Goal: Task Accomplishment & Management: Manage account settings

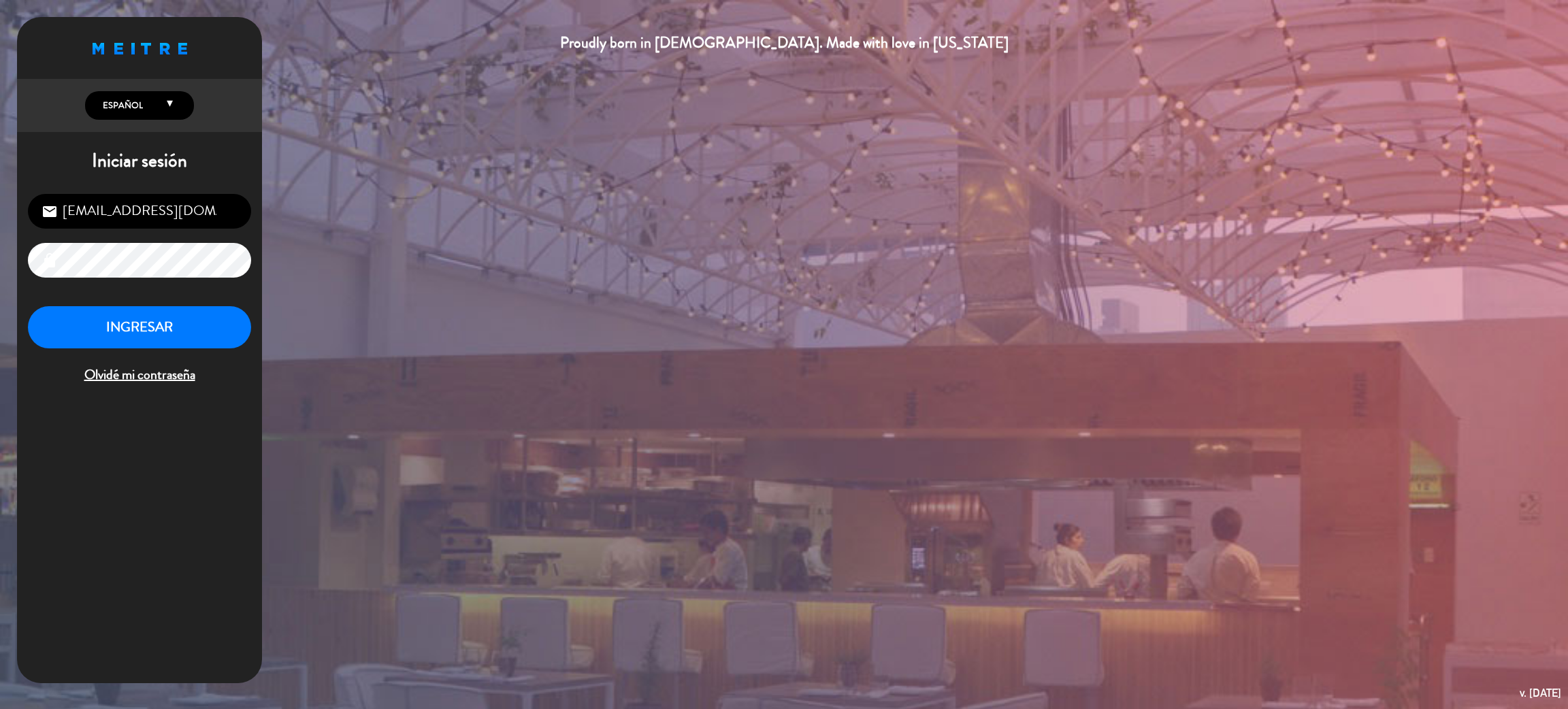
click at [187, 304] on div "[EMAIL_ADDRESS][DOMAIN_NAME] email lock INGRESAR Olvidé mi contraseña" at bounding box center [139, 289] width 245 height 214
click at [187, 318] on button "INGRESAR" at bounding box center [139, 327] width 224 height 43
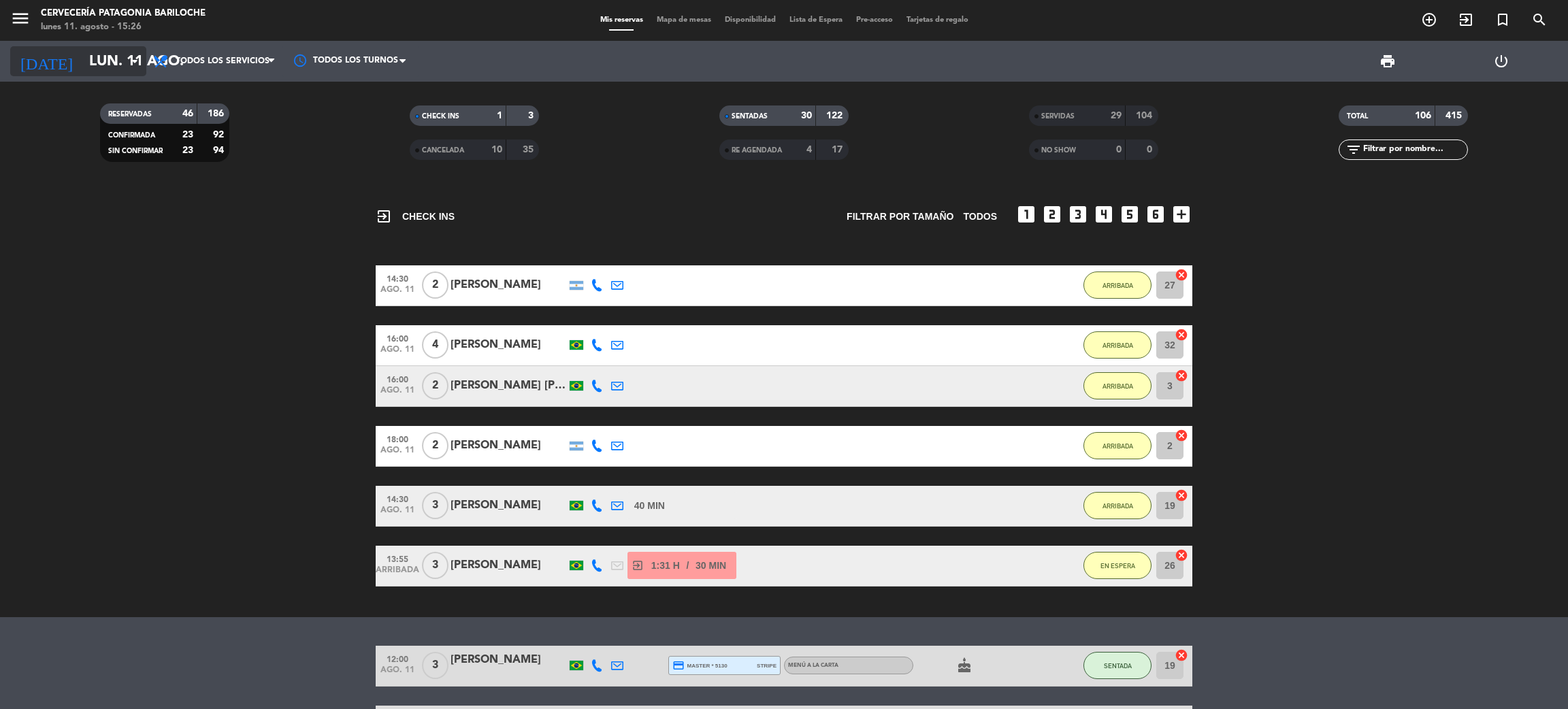
click at [122, 61] on input "lun. 11 ago." at bounding box center [176, 61] width 187 height 31
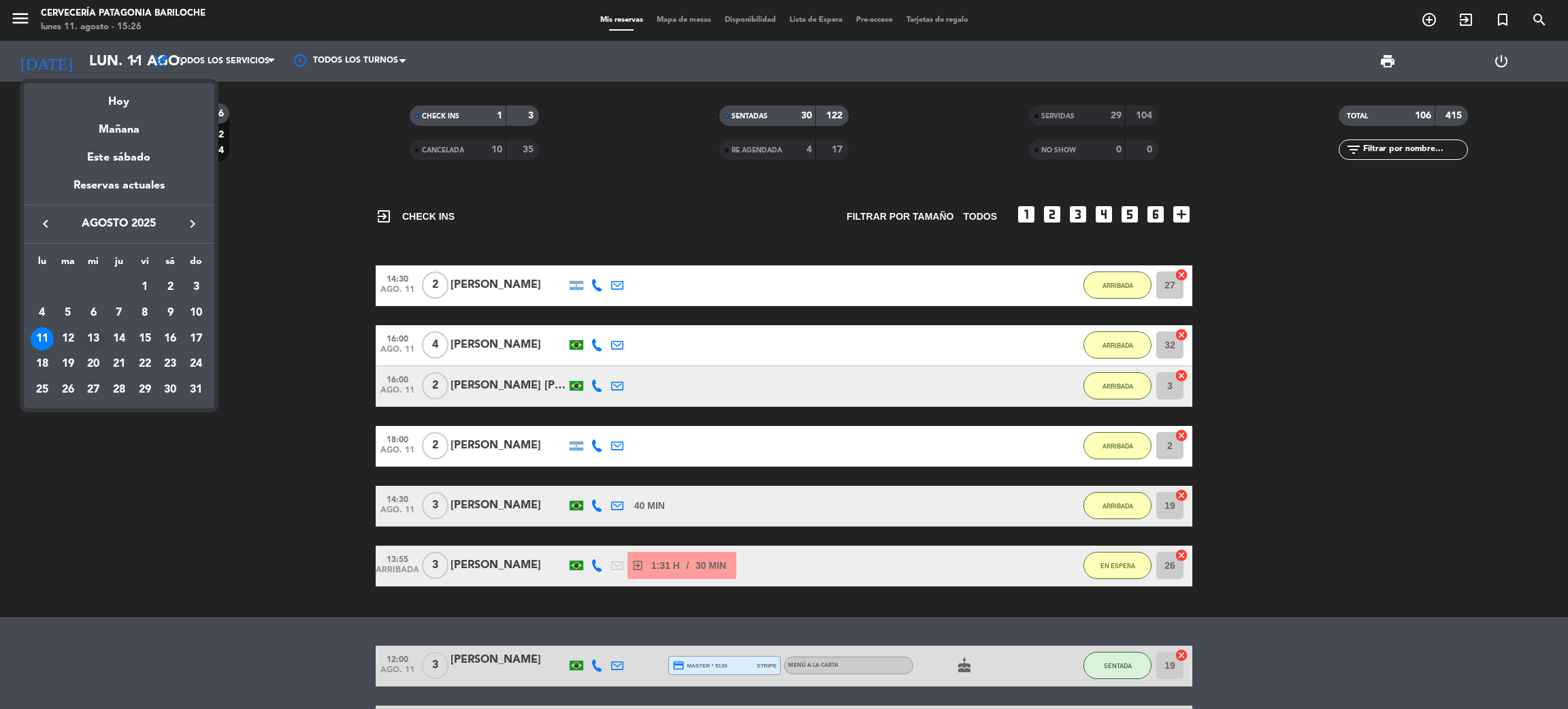
click at [94, 341] on div "13" at bounding box center [93, 339] width 23 height 23
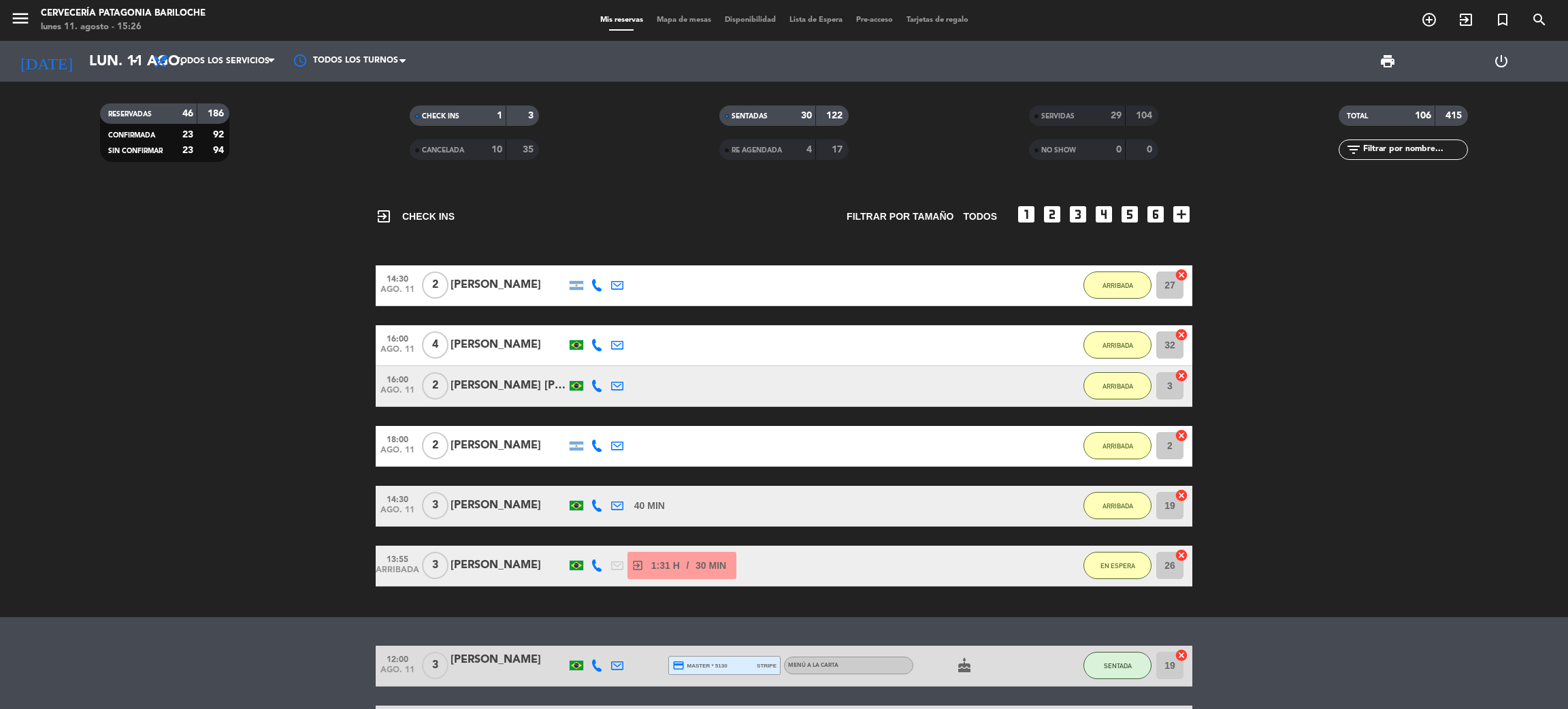
type input "mié. 13 ago."
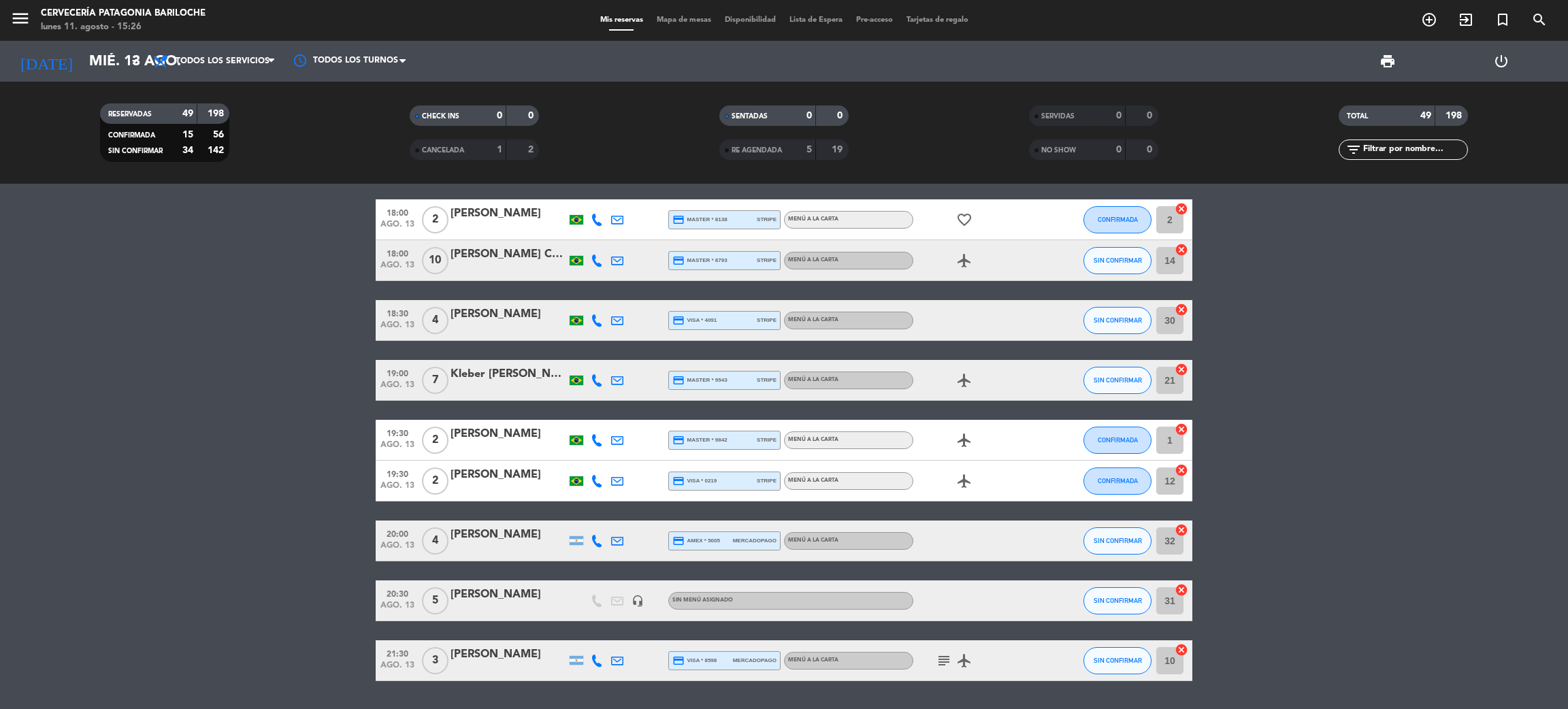
scroll to position [1877, 0]
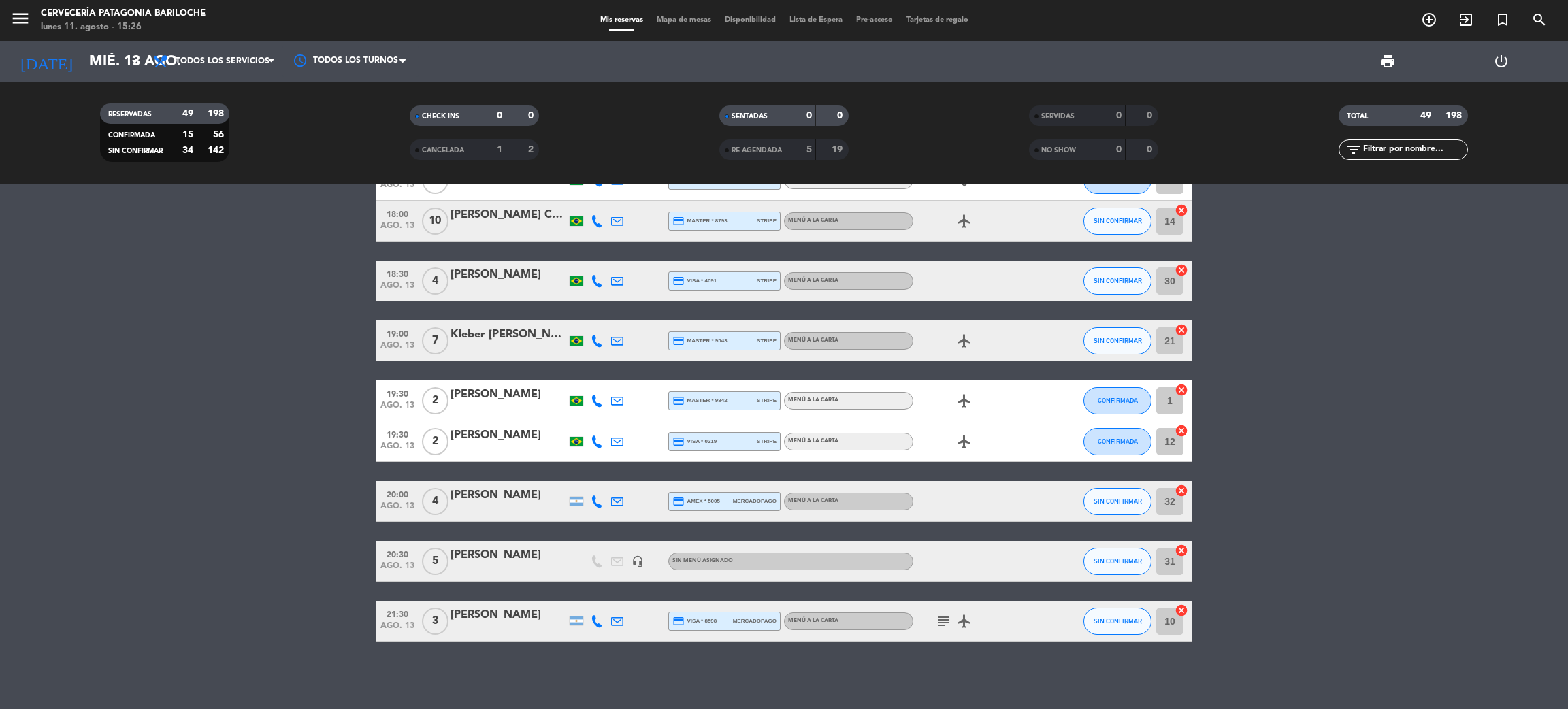
click at [520, 556] on div "[PERSON_NAME]" at bounding box center [508, 555] width 116 height 18
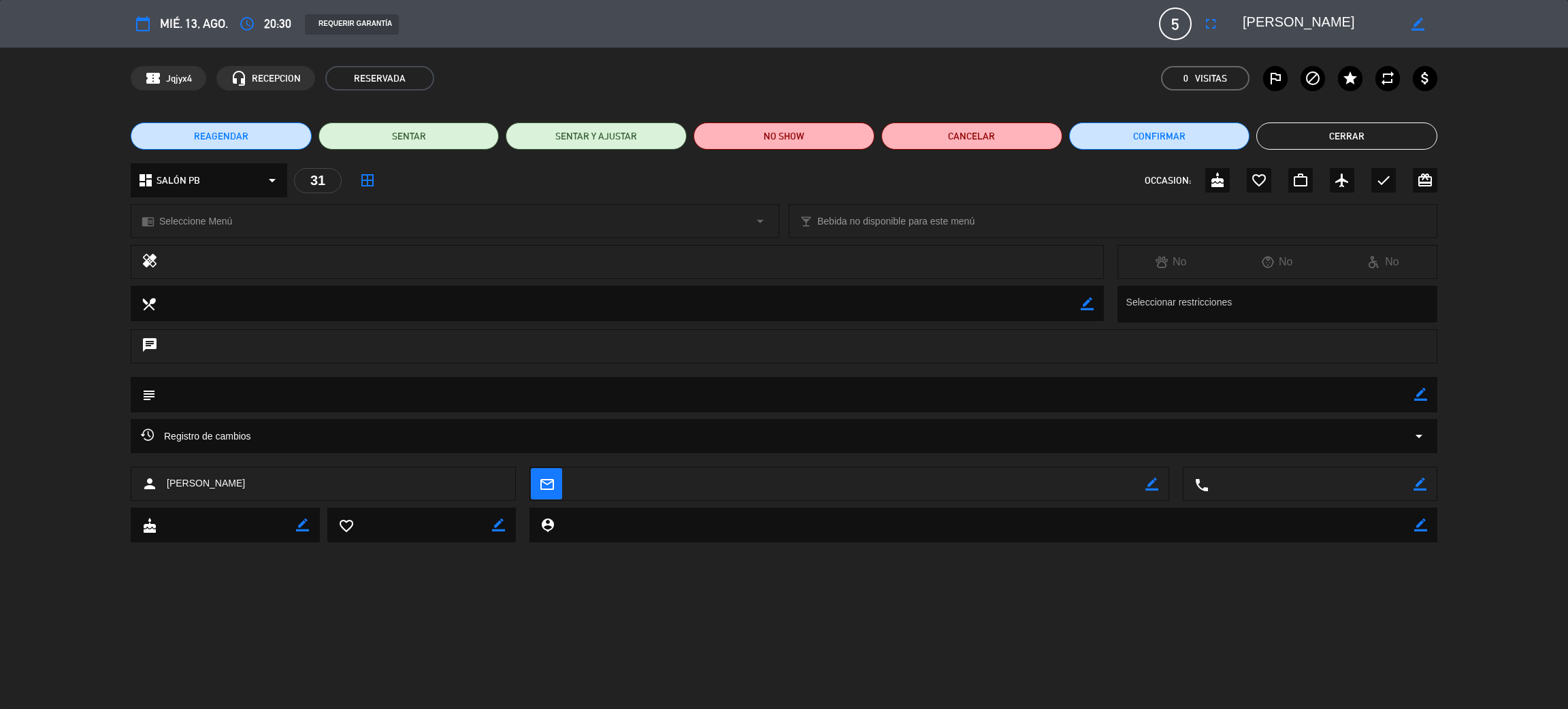
click at [595, 527] on textarea at bounding box center [984, 525] width 860 height 35
click at [290, 398] on textarea at bounding box center [785, 395] width 1259 height 35
click at [1419, 400] on div "border_color" at bounding box center [1421, 395] width 13 height 35
click at [1420, 391] on icon "border_color" at bounding box center [1421, 395] width 13 height 13
click at [1028, 396] on textarea at bounding box center [785, 395] width 1259 height 35
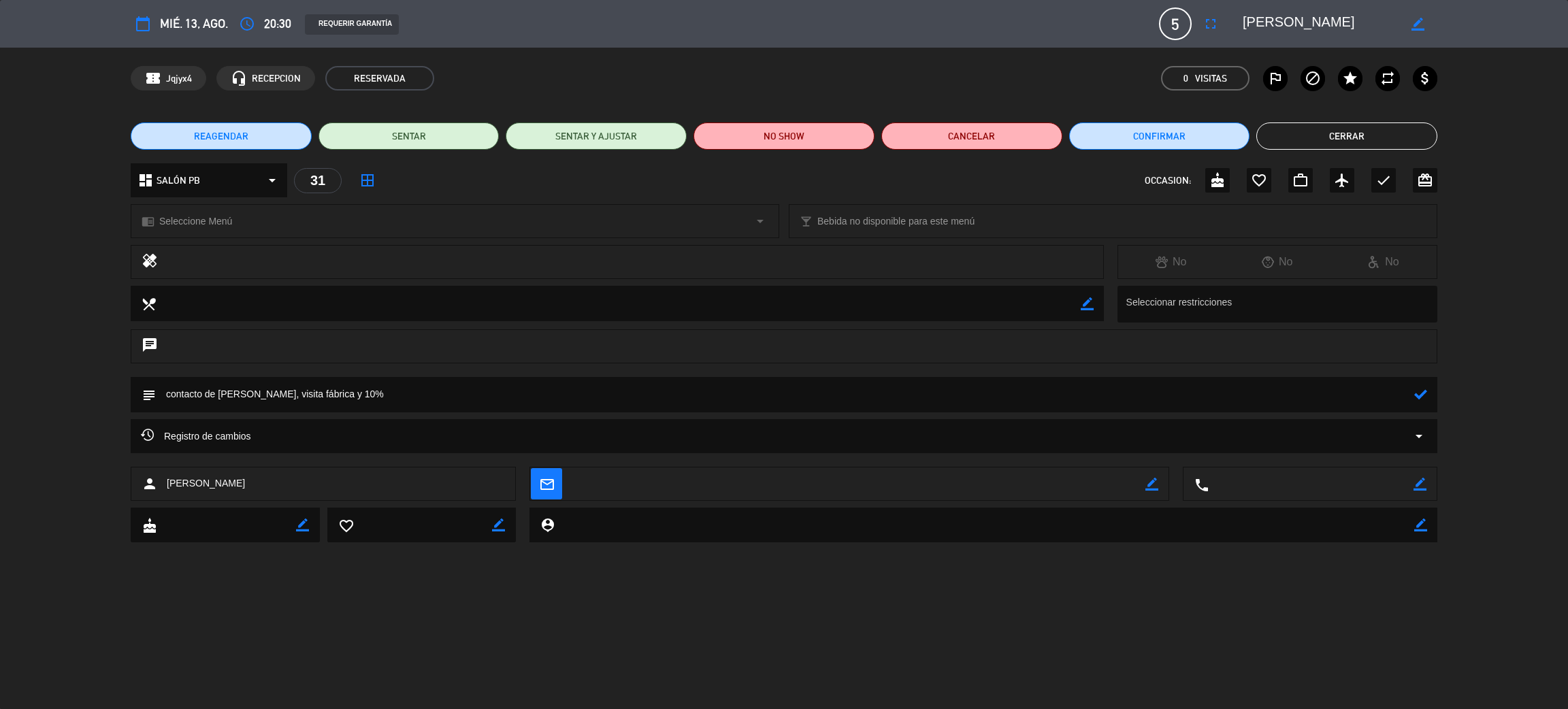
type textarea "contacto de [PERSON_NAME], visita fábrica y 10%"
click at [1419, 390] on icon at bounding box center [1421, 395] width 13 height 13
click at [1325, 140] on button "Cerrar" at bounding box center [1346, 136] width 181 height 28
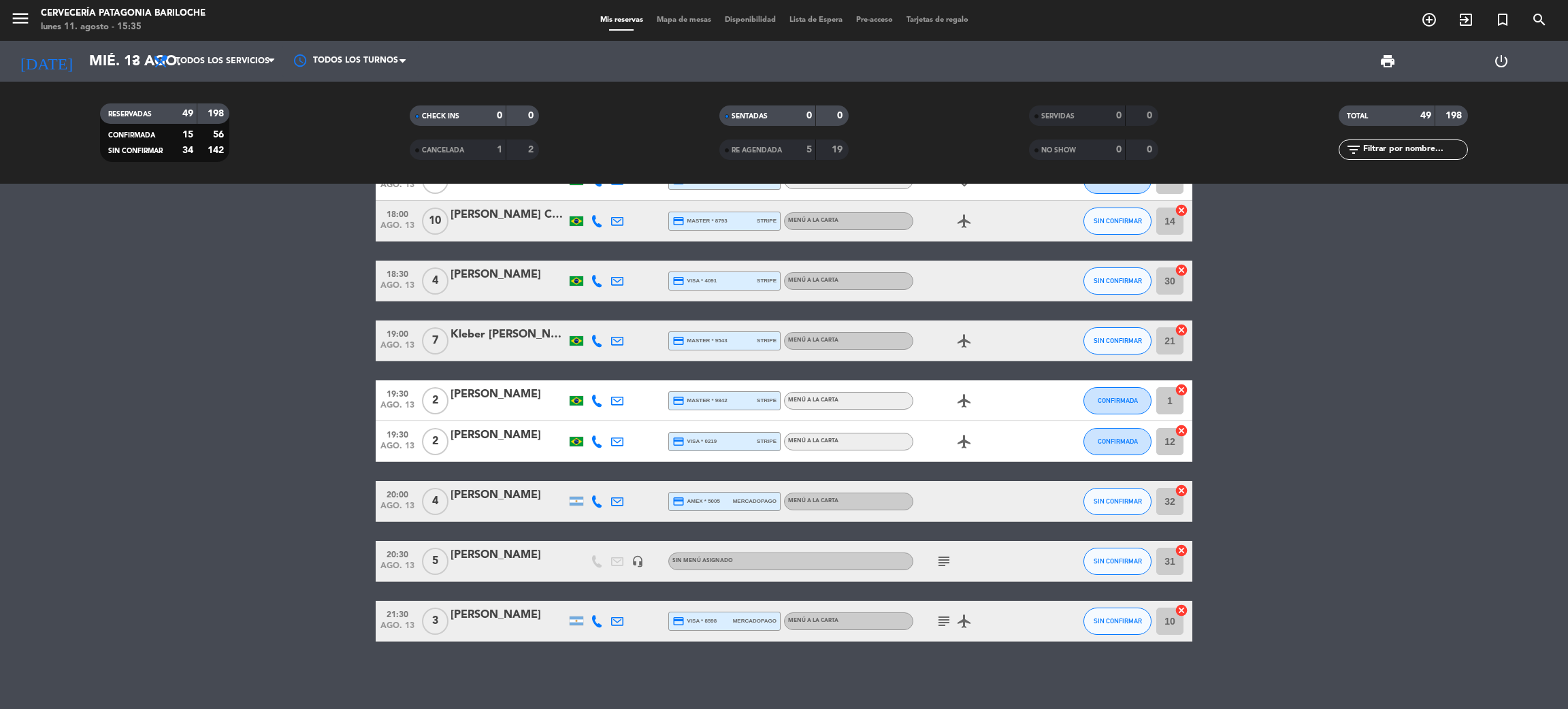
click at [492, 561] on div "[PERSON_NAME]" at bounding box center [508, 555] width 116 height 18
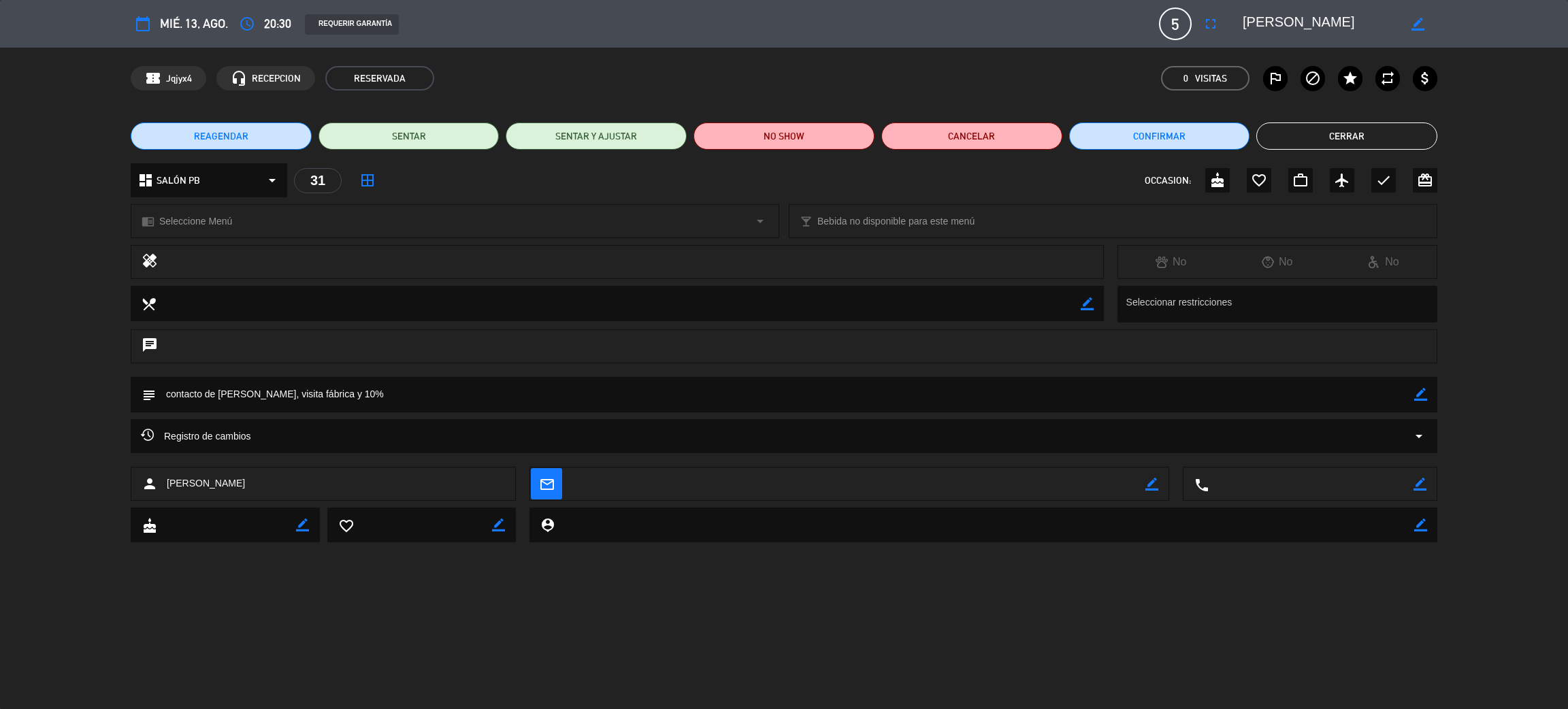
click at [1415, 484] on icon "border_color" at bounding box center [1420, 485] width 13 height 13
click at [1322, 486] on textarea at bounding box center [1311, 485] width 205 height 34
type textarea "1166298318"
click at [1425, 489] on icon at bounding box center [1420, 485] width 13 height 13
click at [1354, 136] on button "Cerrar" at bounding box center [1346, 136] width 181 height 28
